Goal: Book appointment/travel/reservation

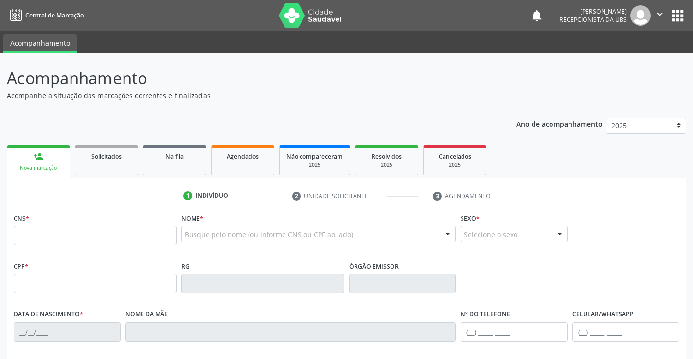
click at [46, 237] on input "text" at bounding box center [95, 235] width 163 height 19
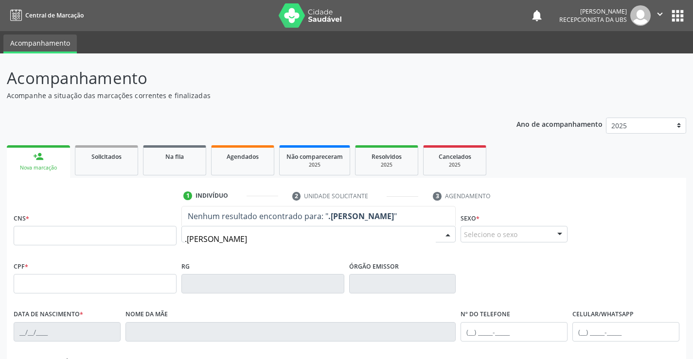
type input ".[PERSON_NAME]"
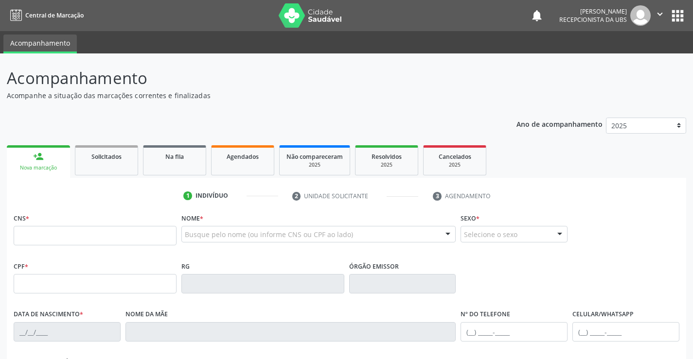
click at [196, 229] on div "Busque pelo nome (ou informe CNS ou CPF ao lado)" at bounding box center [318, 234] width 275 height 17
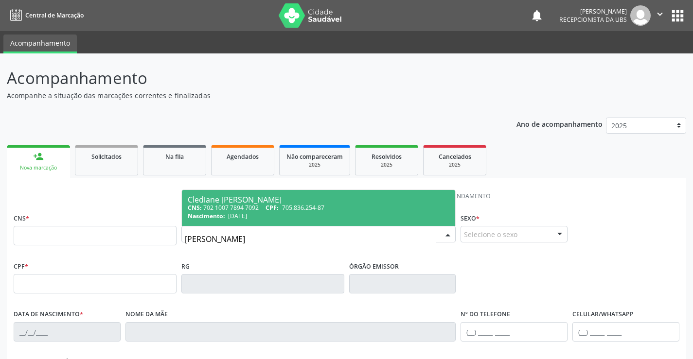
type input "[PERSON_NAME]"
click at [257, 240] on input "[PERSON_NAME]" at bounding box center [310, 239] width 251 height 19
click at [253, 202] on div "[PERSON_NAME]" at bounding box center [319, 200] width 262 height 8
type input "898 0037 0350 2098"
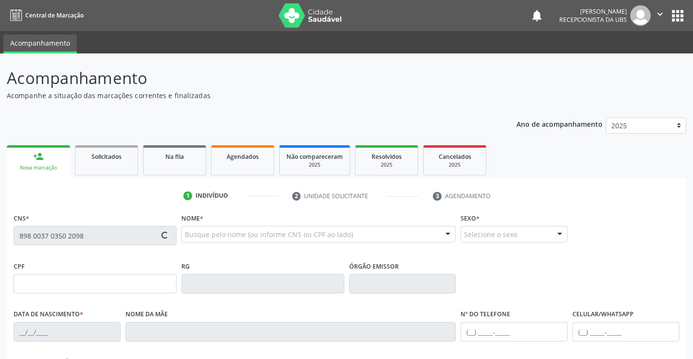
scroll to position [49, 0]
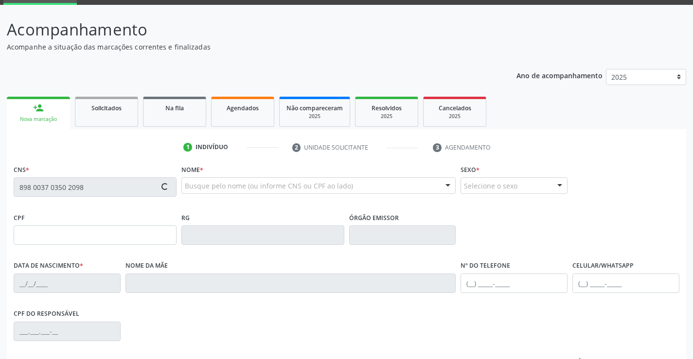
type input "153.950.694-02"
type input "[DATE]"
type input "[PERSON_NAME]"
type input "[PHONE_NUMBER]"
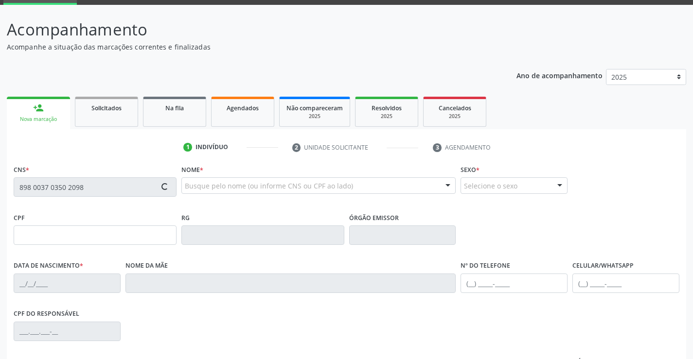
type input "297"
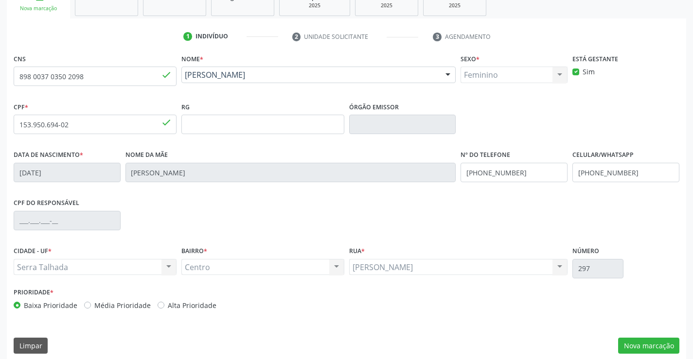
scroll to position [168, 0]
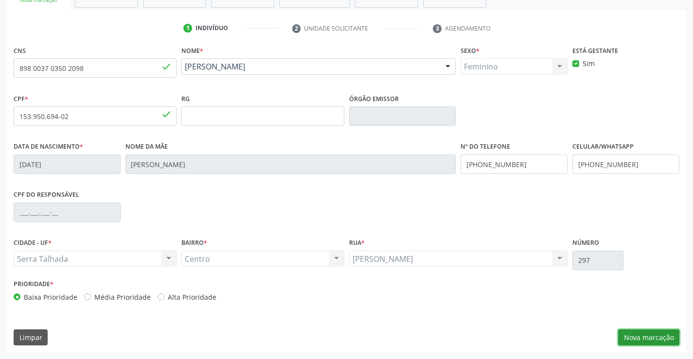
click at [655, 338] on button "Nova marcação" at bounding box center [648, 338] width 61 height 17
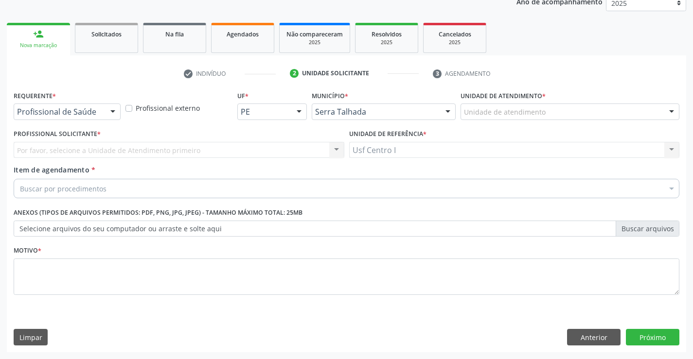
scroll to position [123, 0]
click at [105, 106] on div "Profissional de Saúde Paciente Nenhum resultado encontrado para: " " Não há nen…" at bounding box center [67, 112] width 107 height 17
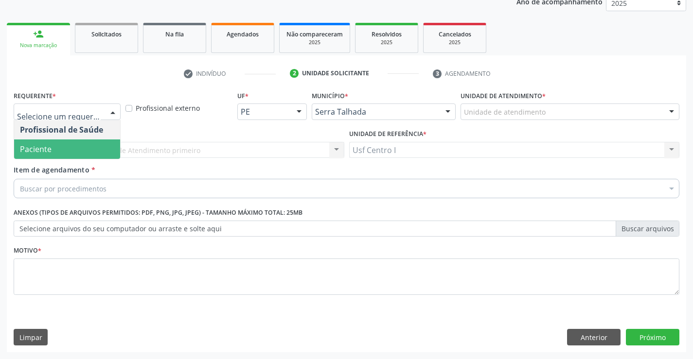
click at [56, 142] on span "Paciente" at bounding box center [67, 149] width 106 height 19
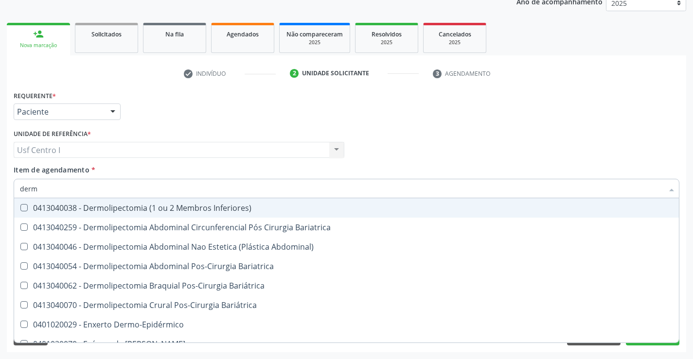
type input "derma"
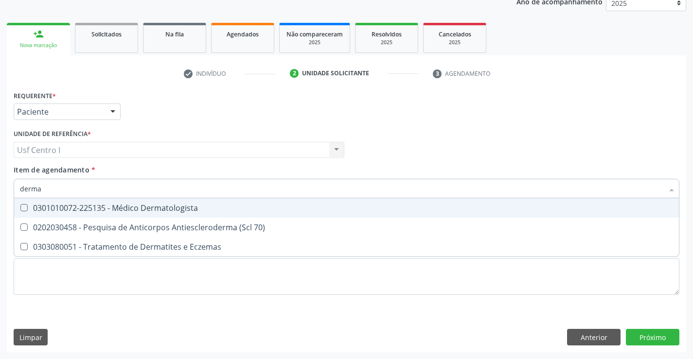
click at [23, 209] on Dermatologista at bounding box center [23, 207] width 7 height 7
click at [20, 209] on Dermatologista "checkbox" at bounding box center [17, 208] width 6 height 6
checkbox Dermatologista "true"
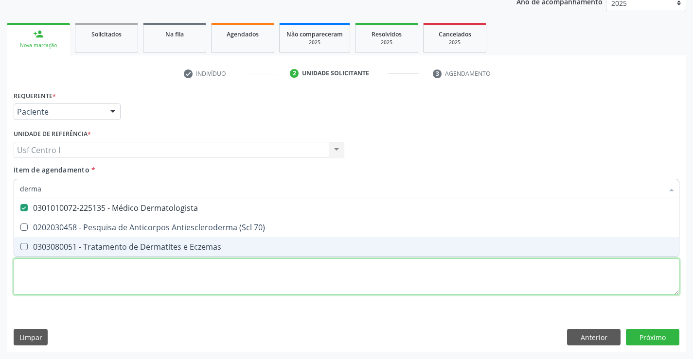
click at [25, 275] on div "Requerente * Paciente Profissional de Saúde Paciente Nenhum resultado encontrad…" at bounding box center [347, 199] width 666 height 220
checkbox 70\) "true"
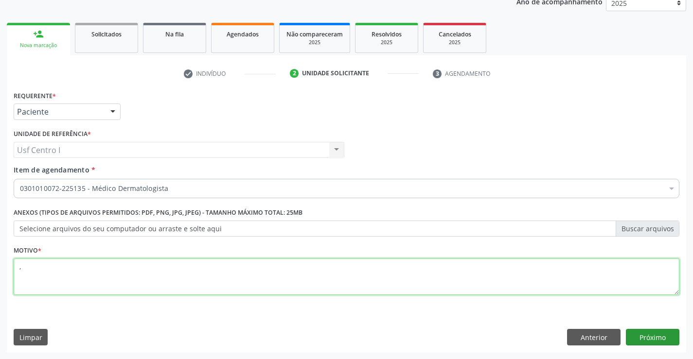
type textarea ","
click at [667, 340] on button "Próximo" at bounding box center [652, 337] width 53 height 17
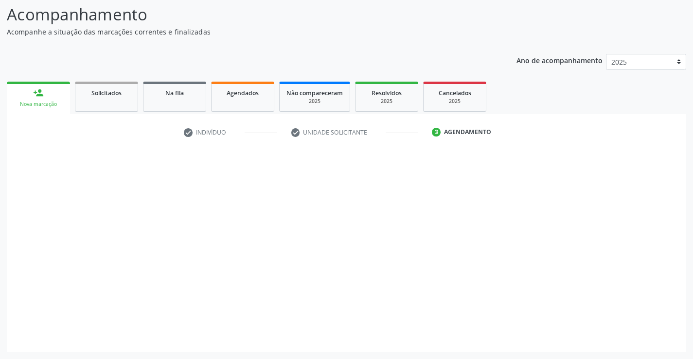
scroll to position [64, 0]
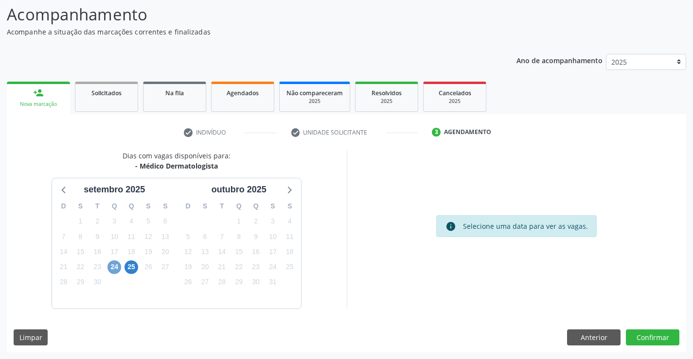
click at [117, 270] on span "24" at bounding box center [114, 268] width 14 height 14
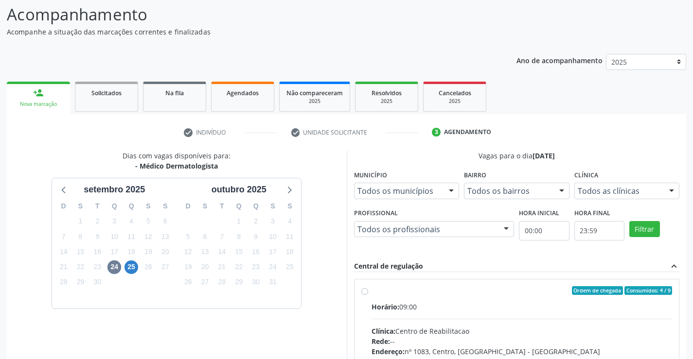
click at [372, 293] on label "Ordem de chegada Consumidos: 4 / 9 Horário: 09:00 Clínica: Centro de Reabilitac…" at bounding box center [522, 360] width 301 height 149
click at [364, 293] on input "Ordem de chegada Consumidos: 4 / 9 Horário: 09:00 Clínica: Centro de Reabilitac…" at bounding box center [364, 290] width 7 height 9
radio input "true"
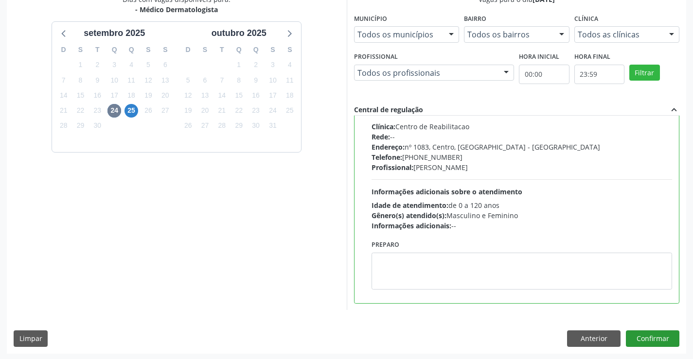
scroll to position [222, 0]
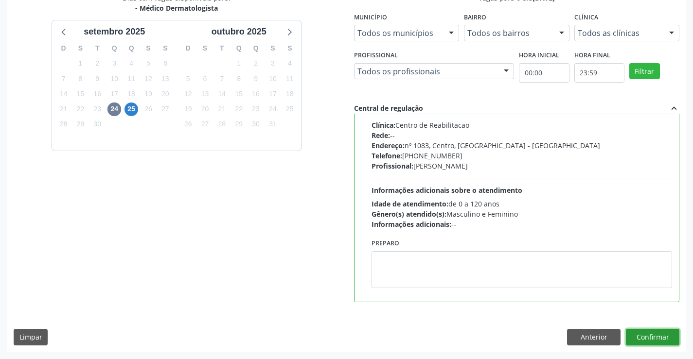
click at [656, 334] on button "Confirmar" at bounding box center [652, 337] width 53 height 17
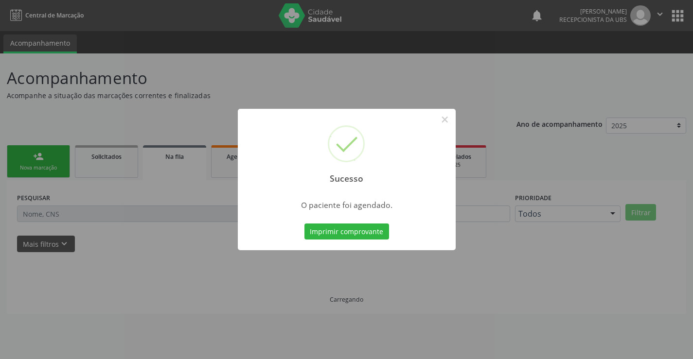
scroll to position [0, 0]
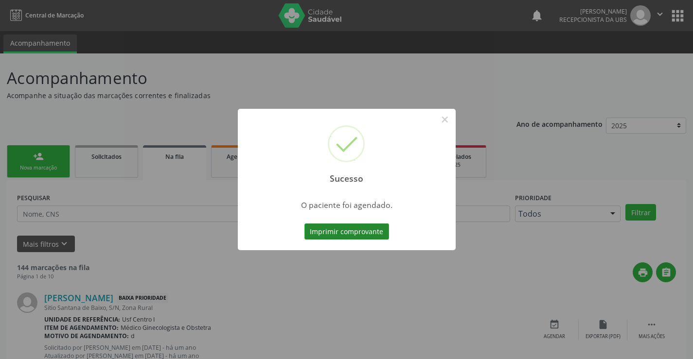
click at [328, 231] on button "Imprimir comprovante" at bounding box center [346, 232] width 85 height 17
